Goal: Information Seeking & Learning: Learn about a topic

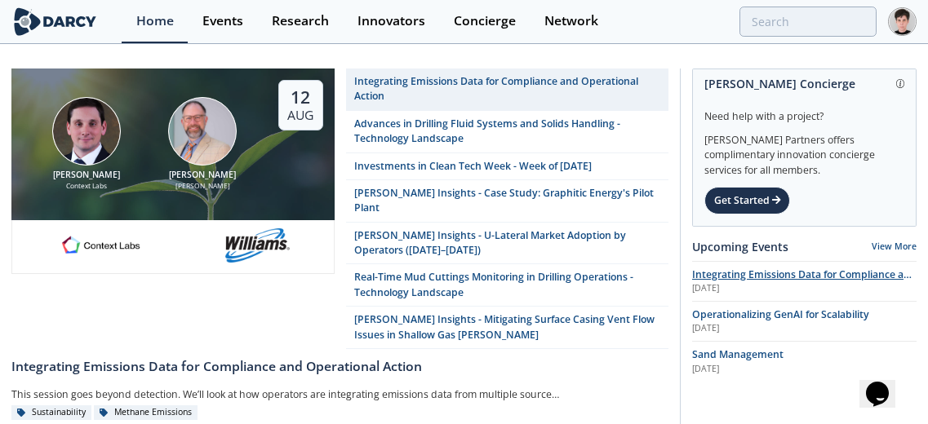
click at [764, 275] on span "Integrating Emissions Data for Compliance and Operational Action" at bounding box center [804, 282] width 224 height 29
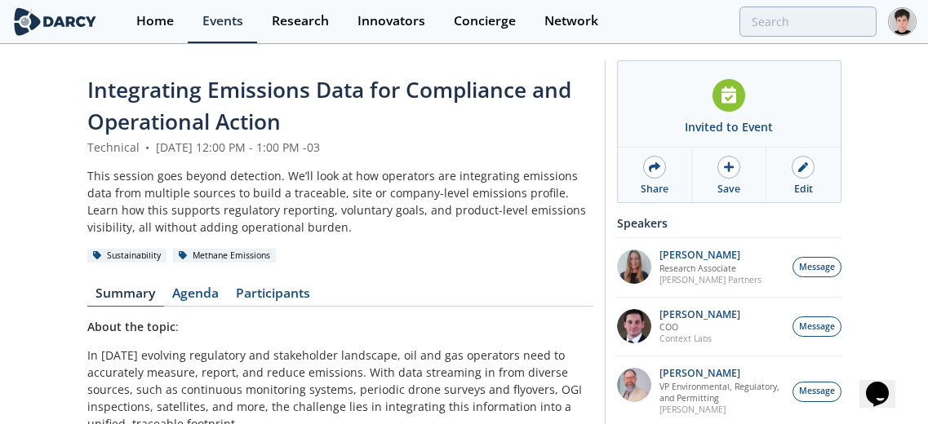
click at [302, 357] on p "In [DATE] evolving regulatory and stakeholder landscape, oil and gas operators …" at bounding box center [340, 390] width 506 height 86
click at [200, 290] on link "Agenda" at bounding box center [196, 297] width 64 height 20
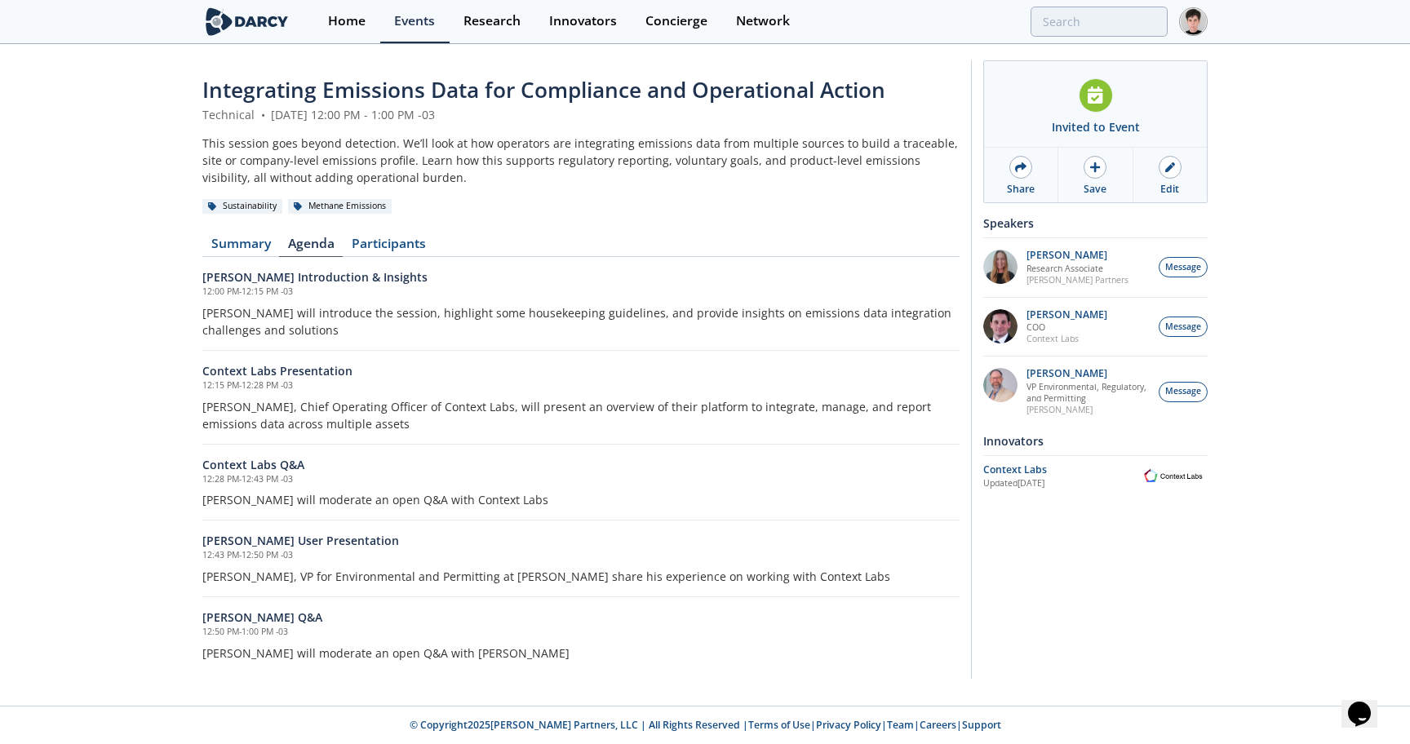
click at [626, 270] on h6 "[PERSON_NAME] Introduction & Insights" at bounding box center [580, 276] width 757 height 17
click at [231, 243] on link "Summary" at bounding box center [240, 247] width 77 height 20
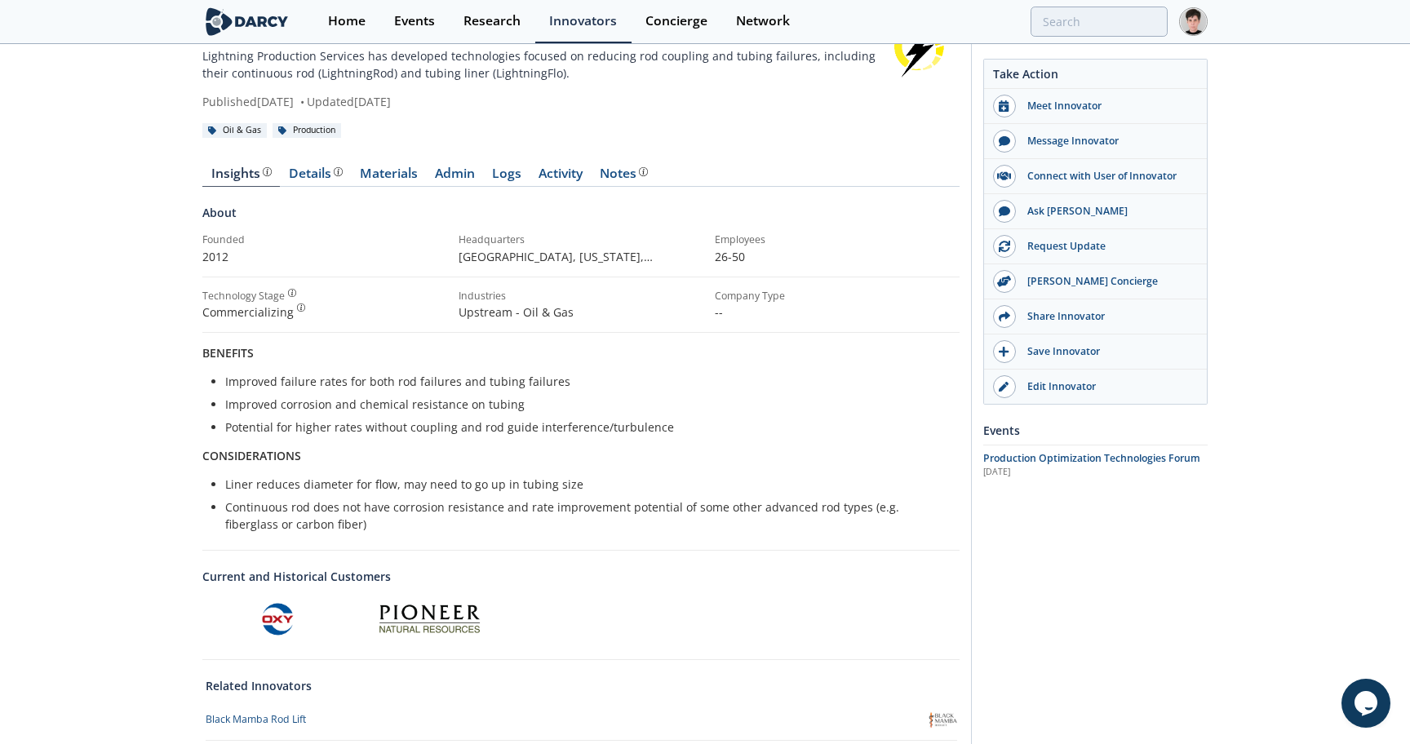
scroll to position [72, 0]
